Goal: Task Accomplishment & Management: Use online tool/utility

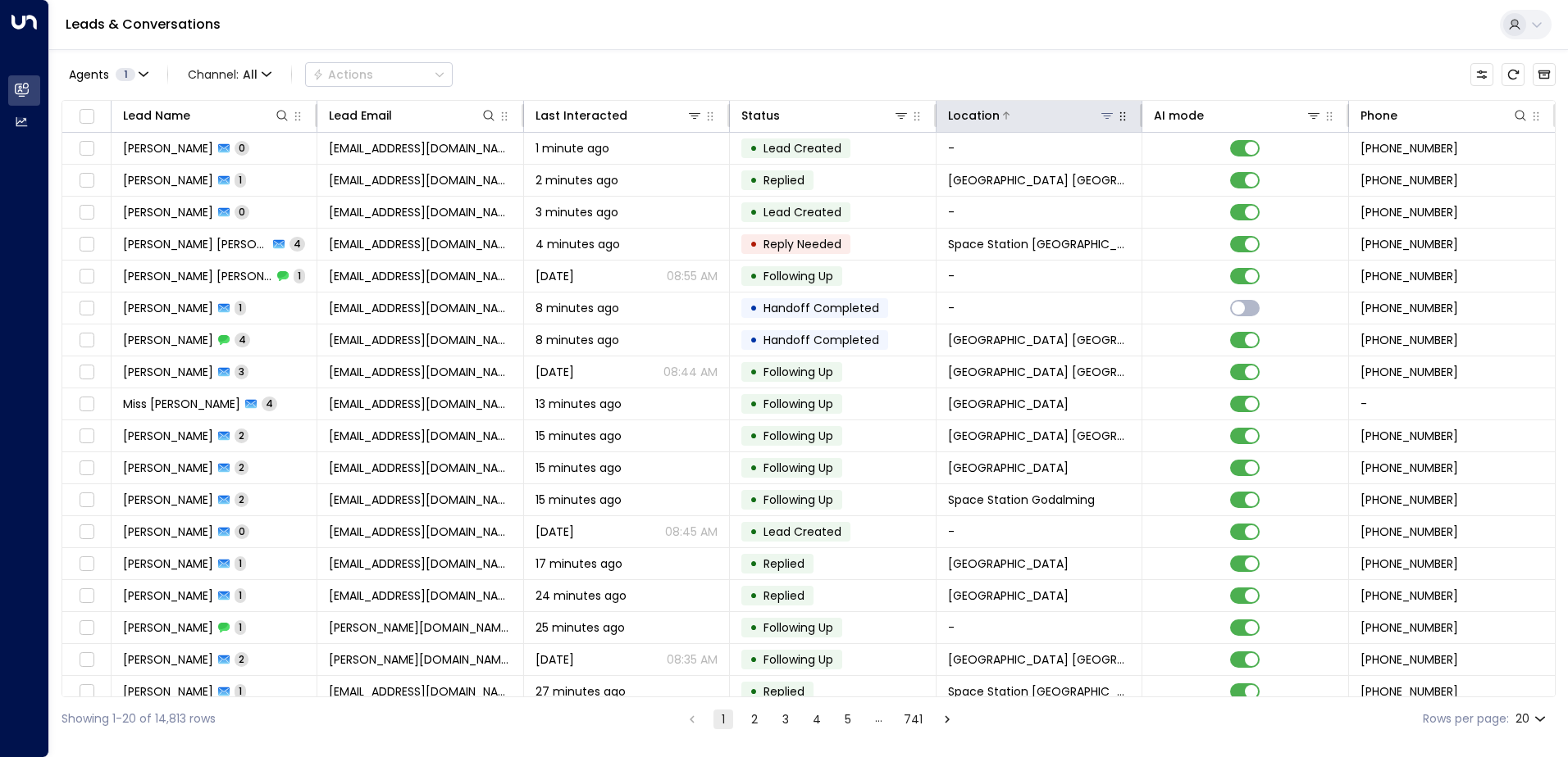
click at [1100, 111] on button at bounding box center [1107, 115] width 16 height 16
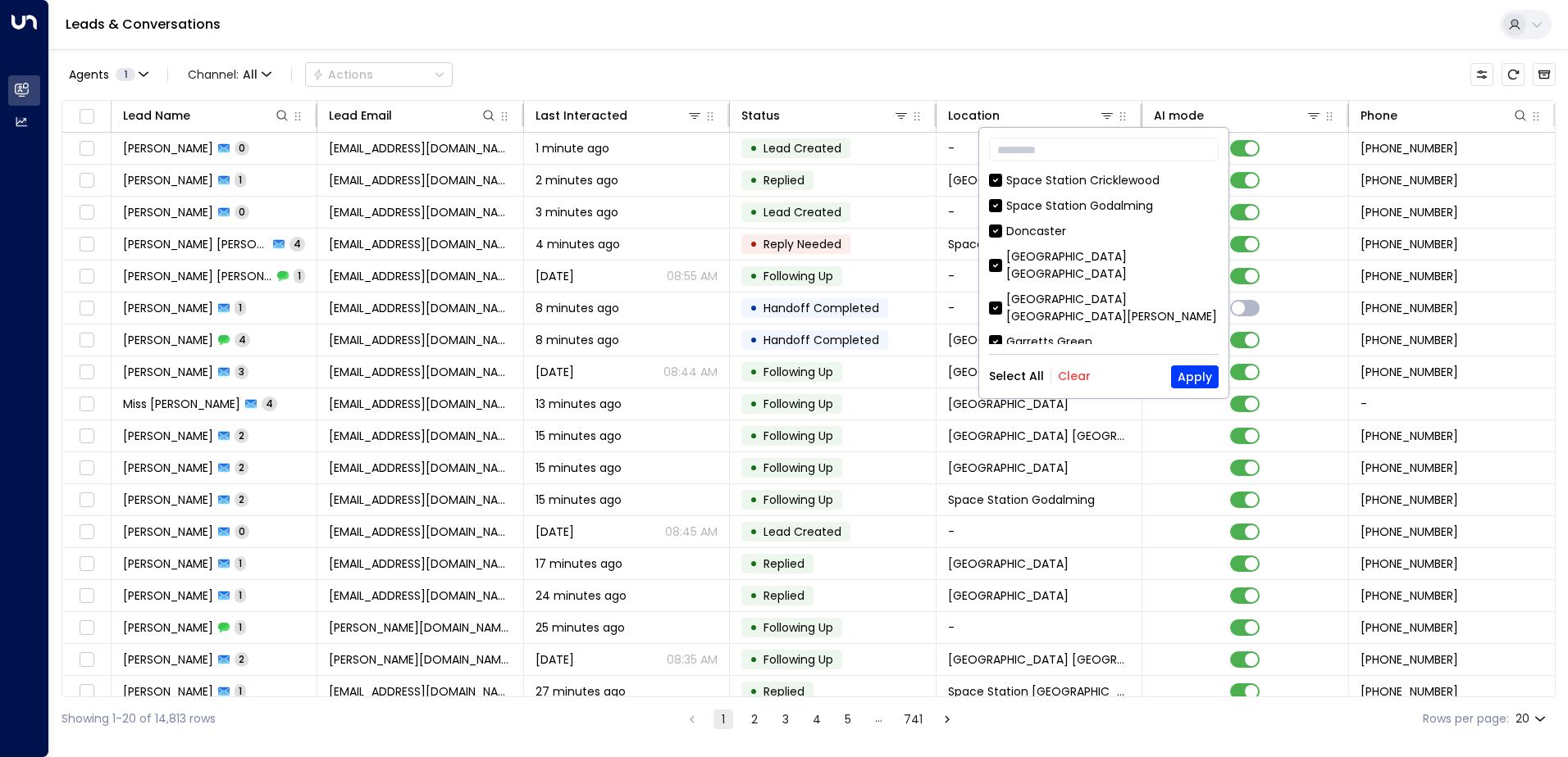
click at [1080, 372] on button "Clear" at bounding box center [1074, 376] width 33 height 13
click at [1026, 155] on input "text" at bounding box center [1104, 150] width 230 height 30
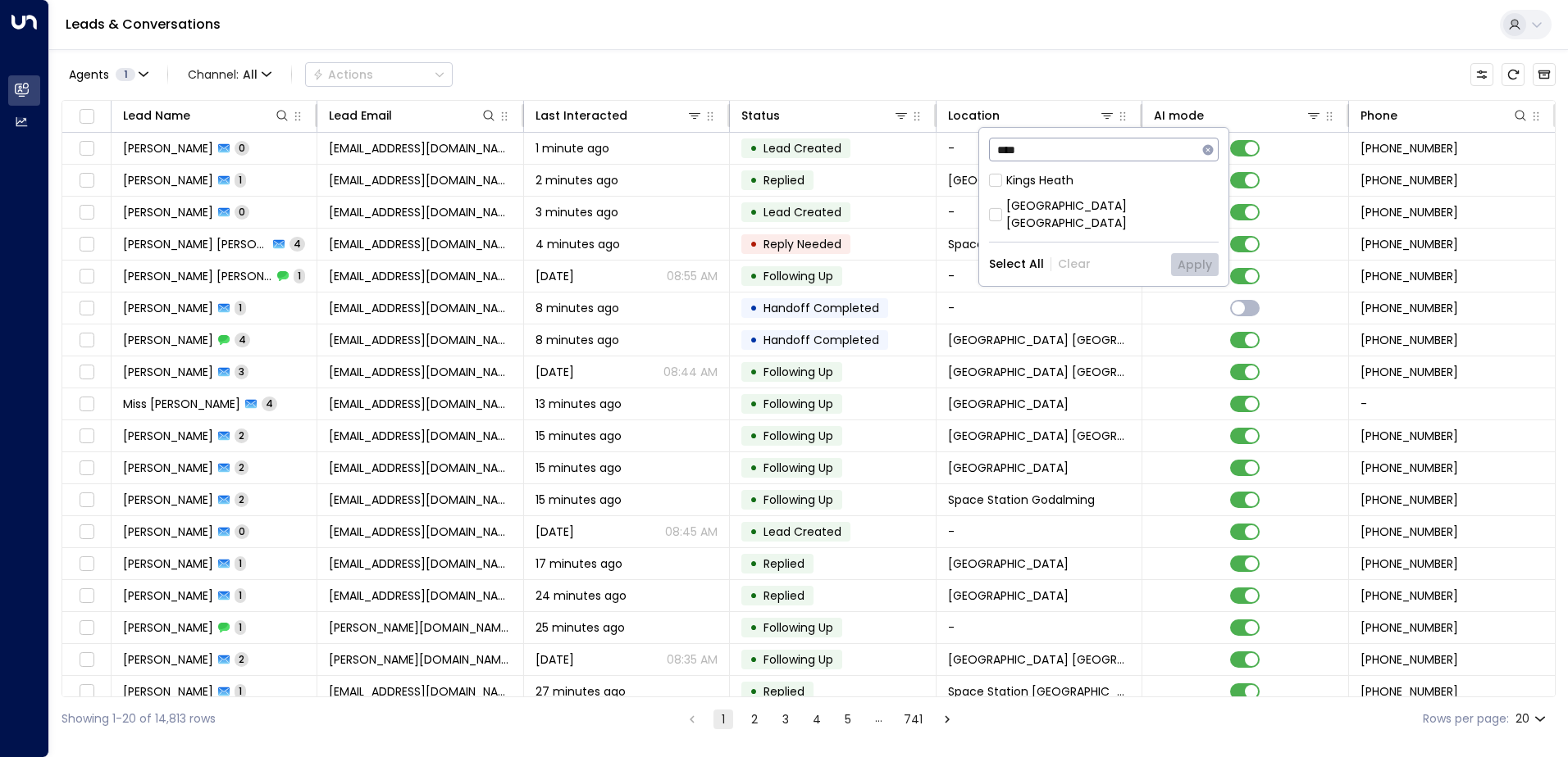
type input "****"
click at [1073, 207] on div "[GEOGRAPHIC_DATA] [GEOGRAPHIC_DATA]" at bounding box center [1113, 215] width 213 height 34
click at [1197, 254] on button "Apply" at bounding box center [1195, 265] width 48 height 23
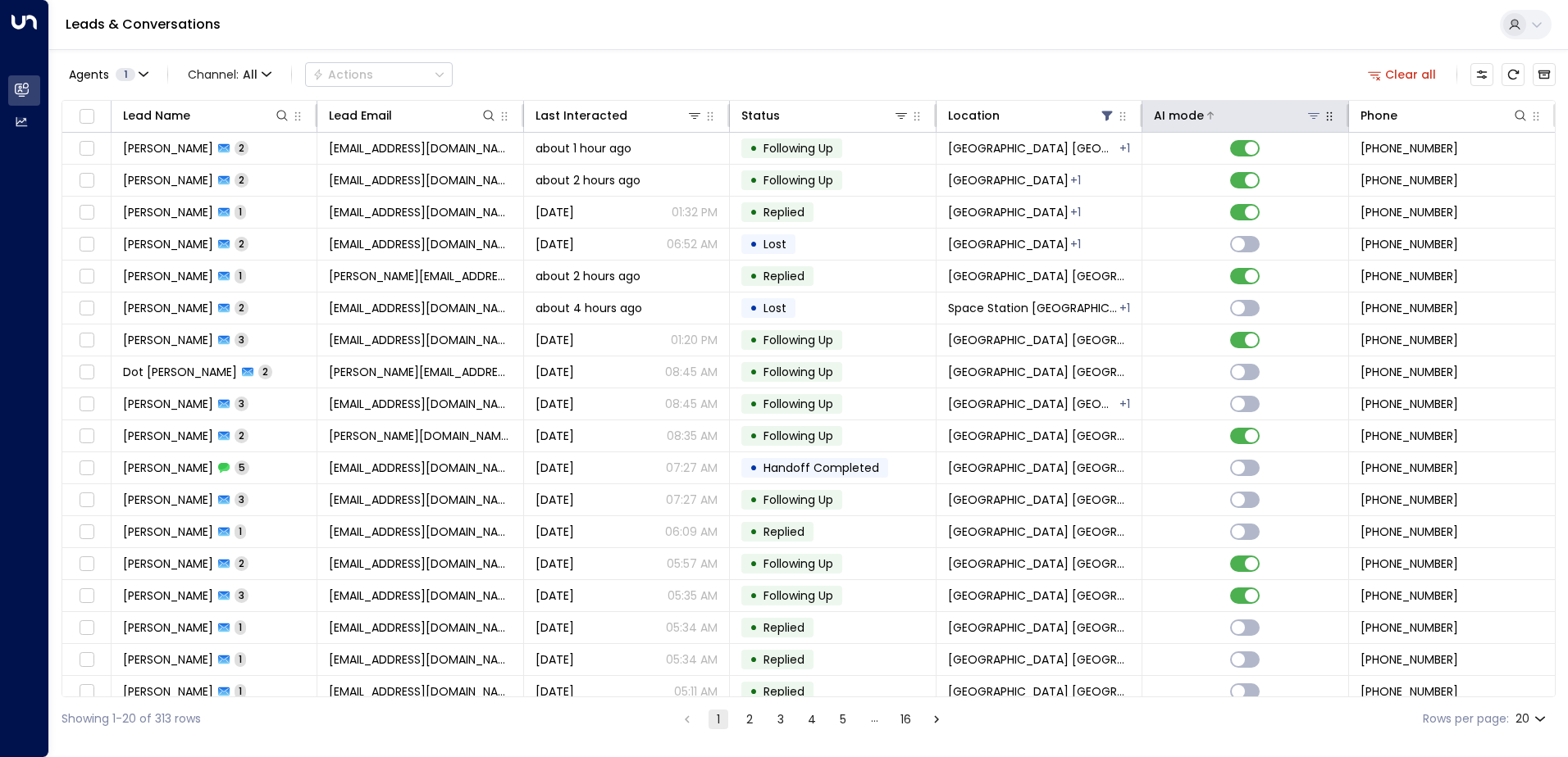
click at [1194, 116] on div "AI mode" at bounding box center [1178, 115] width 50 height 20
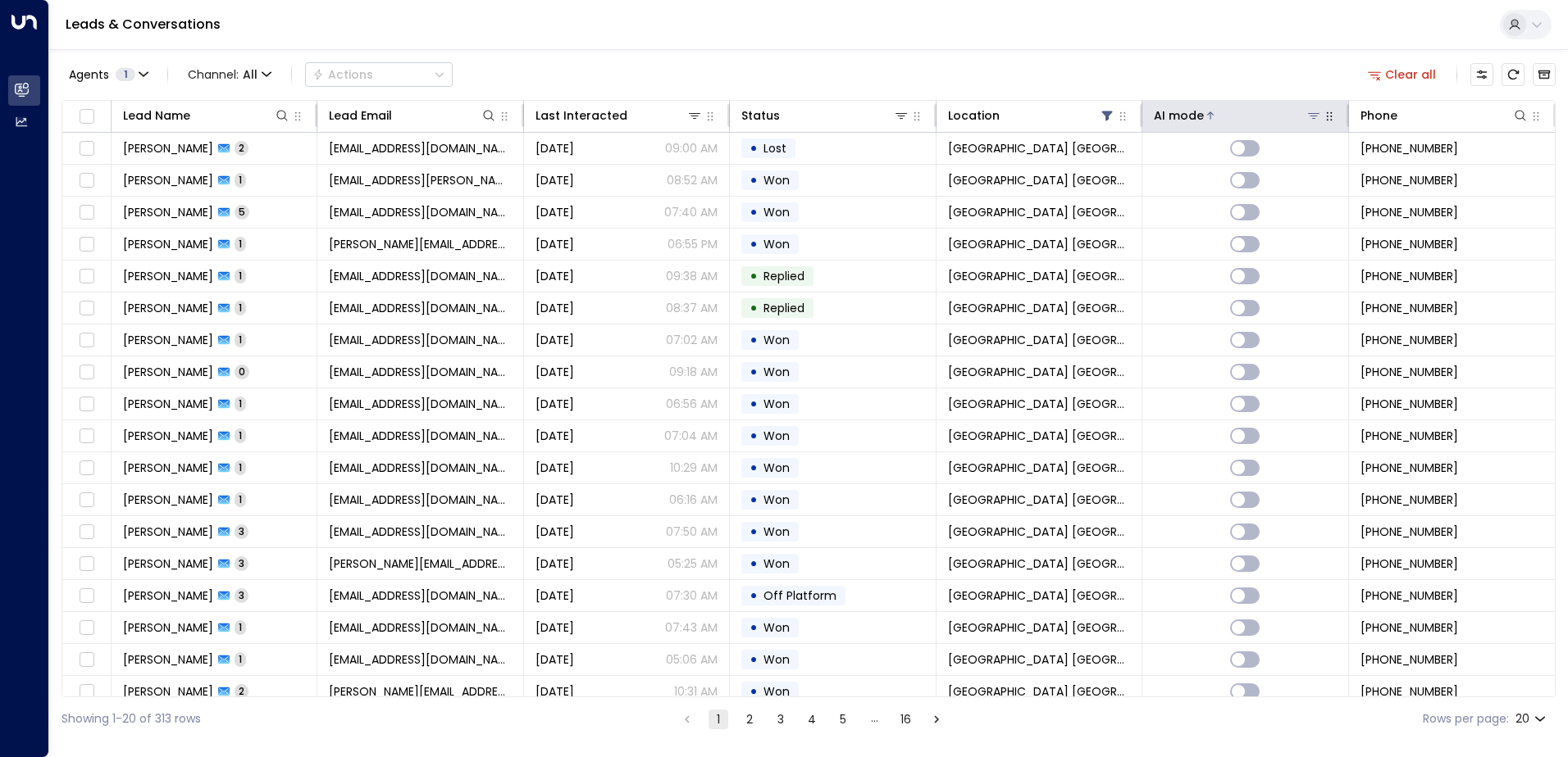
click at [1194, 116] on div "AI mode" at bounding box center [1178, 115] width 50 height 20
